Goal: Information Seeking & Learning: Learn about a topic

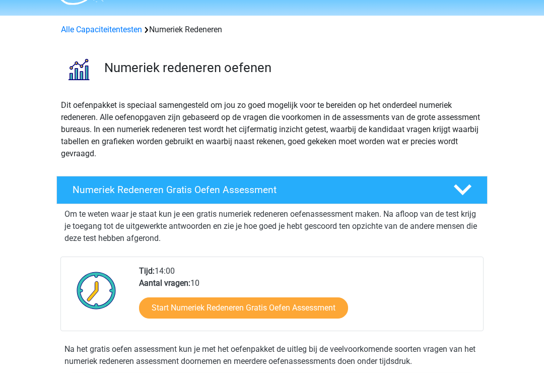
scroll to position [29, 0]
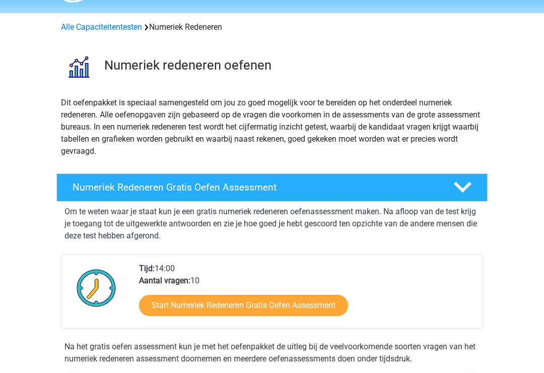
click at [170, 304] on link "Start Numeriek Redeneren Gratis Oefen Assessment" at bounding box center [243, 305] width 209 height 21
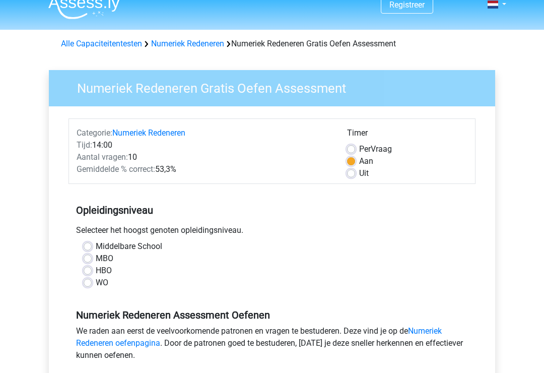
scroll to position [13, 0]
click at [96, 257] on label "MBO" at bounding box center [105, 258] width 18 height 12
click at [86, 257] on input "MBO" at bounding box center [88, 257] width 8 height 10
radio input "true"
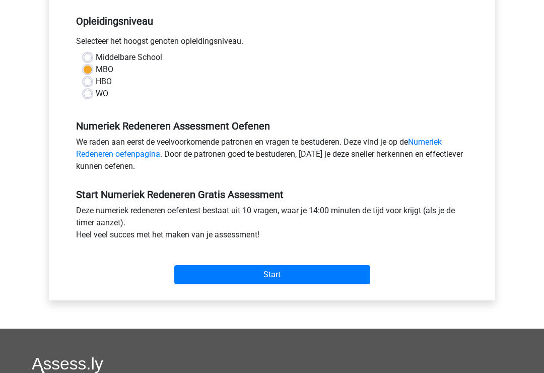
scroll to position [202, 0]
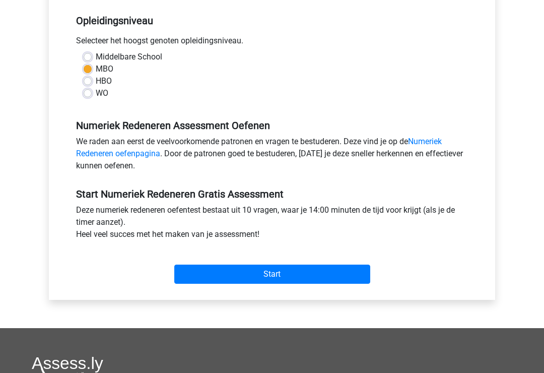
click at [239, 275] on input "Start" at bounding box center [272, 273] width 196 height 19
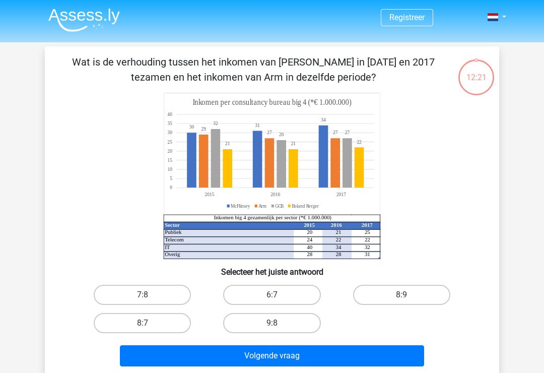
click at [125, 325] on label "8:7" at bounding box center [142, 323] width 97 height 20
click at [142, 325] on input "8:7" at bounding box center [145, 326] width 7 height 7
radio input "true"
click at [171, 363] on button "Volgende vraag" at bounding box center [272, 355] width 305 height 21
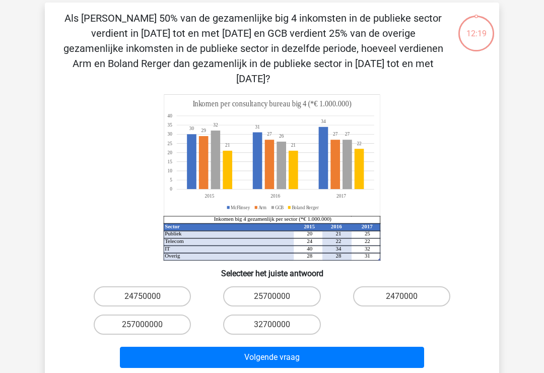
scroll to position [46, 0]
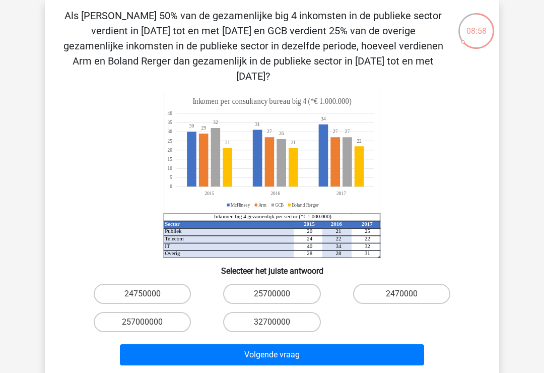
click at [201, 362] on div "Als McFlinsey 50% van de gezamenlijke big 4 inkomsten in de publieke sector ver…" at bounding box center [272, 188] width 454 height 377
click at [126, 312] on label "257000000" at bounding box center [142, 322] width 97 height 20
click at [142, 322] on input "257000000" at bounding box center [145, 325] width 7 height 7
radio input "true"
click at [194, 344] on button "Volgende vraag" at bounding box center [272, 354] width 305 height 21
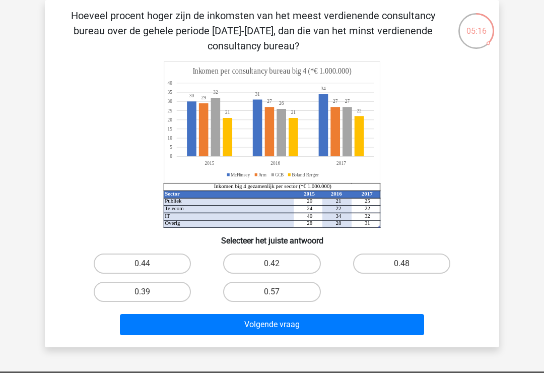
click at [253, 292] on label "0.57" at bounding box center [271, 291] width 97 height 20
click at [272, 292] on input "0.57" at bounding box center [275, 294] width 7 height 7
radio input "true"
click at [247, 263] on label "0.42" at bounding box center [271, 263] width 97 height 20
click at [272, 263] on input "0.42" at bounding box center [275, 266] width 7 height 7
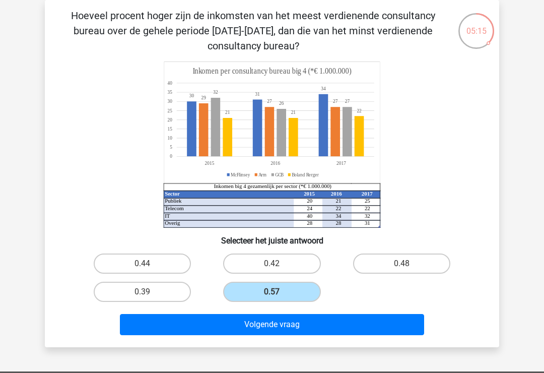
radio input "true"
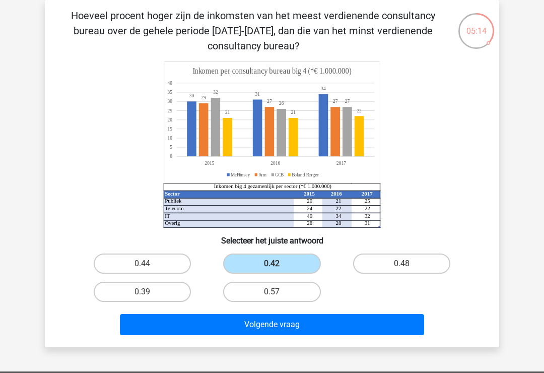
click at [232, 329] on button "Volgende vraag" at bounding box center [272, 324] width 305 height 21
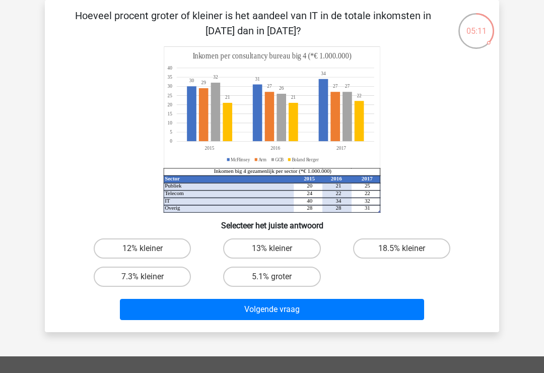
click at [124, 246] on label "12% kleiner" at bounding box center [142, 248] width 97 height 20
click at [142, 248] on input "12% kleiner" at bounding box center [145, 251] width 7 height 7
radio input "true"
click at [189, 316] on button "Volgende vraag" at bounding box center [272, 309] width 305 height 21
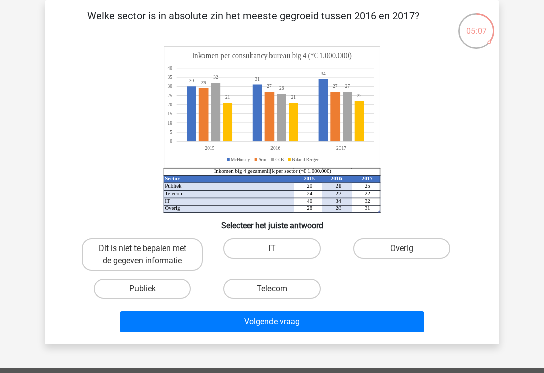
click at [244, 289] on label "Telecom" at bounding box center [271, 288] width 97 height 20
click at [272, 289] on input "Telecom" at bounding box center [275, 291] width 7 height 7
radio input "true"
click at [231, 324] on button "Volgende vraag" at bounding box center [272, 321] width 305 height 21
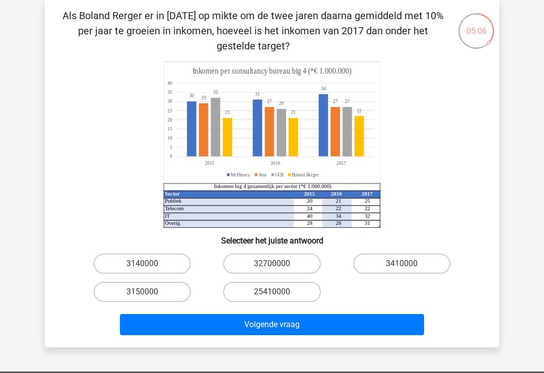
click at [242, 259] on label "32700000" at bounding box center [271, 263] width 97 height 20
click at [272, 263] on input "32700000" at bounding box center [275, 266] width 7 height 7
radio input "true"
click at [231, 328] on button "Volgende vraag" at bounding box center [272, 324] width 305 height 21
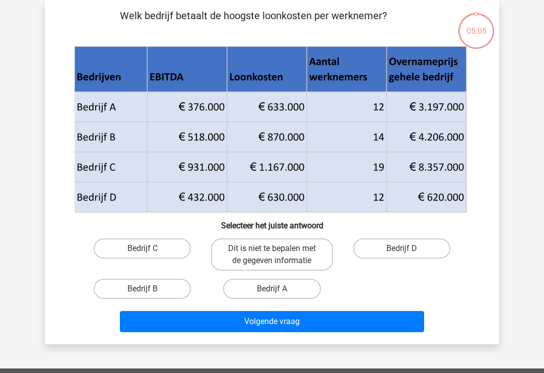
click at [128, 252] on label "Bedrijf C" at bounding box center [142, 248] width 97 height 20
click at [142, 252] on input "Bedrijf C" at bounding box center [145, 251] width 7 height 7
radio input "true"
click at [188, 324] on button "Volgende vraag" at bounding box center [272, 321] width 305 height 21
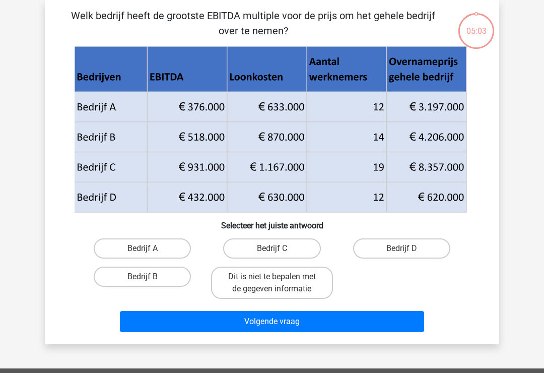
click at [238, 248] on label "Bedrijf C" at bounding box center [271, 248] width 97 height 20
click at [272, 248] on input "Bedrijf C" at bounding box center [275, 251] width 7 height 7
radio input "true"
click at [232, 328] on button "Volgende vraag" at bounding box center [272, 321] width 305 height 21
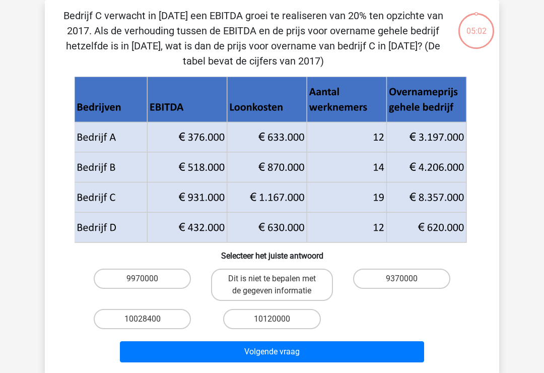
click at [238, 286] on label "Dit is niet te bepalen met de gegeven informatie" at bounding box center [271, 284] width 121 height 32
click at [272, 285] on input "Dit is niet te bepalen met de gegeven informatie" at bounding box center [275, 281] width 7 height 7
radio input "true"
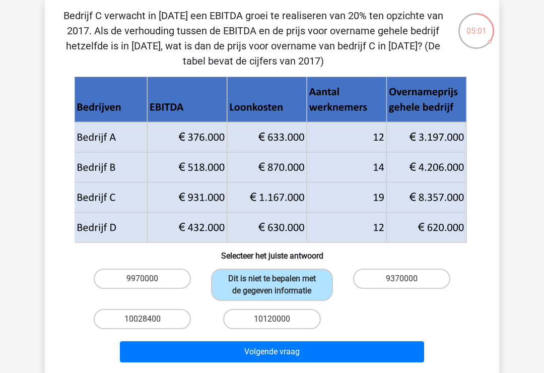
click at [240, 351] on button "Volgende vraag" at bounding box center [272, 351] width 305 height 21
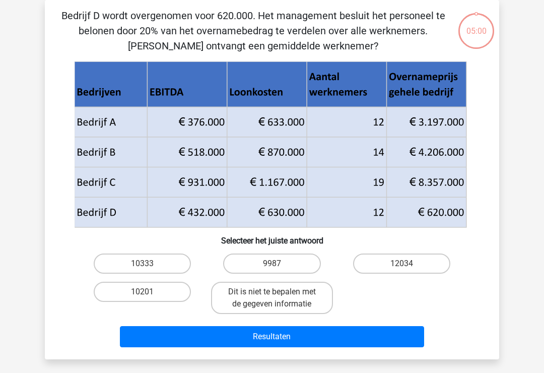
click at [135, 300] on label "10201" at bounding box center [142, 291] width 97 height 20
click at [142, 298] on input "10201" at bounding box center [145, 294] width 7 height 7
radio input "true"
click at [203, 339] on button "Resultaten" at bounding box center [272, 336] width 305 height 21
